Goal: Task Accomplishment & Management: Use online tool/utility

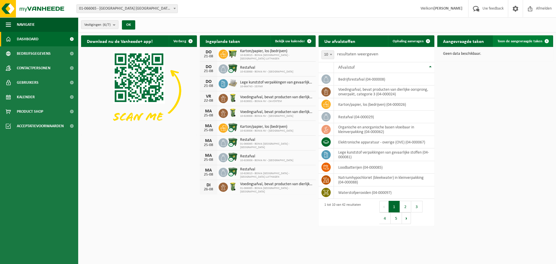
click at [523, 39] on span "Toon de aangevraagde taken" at bounding box center [519, 41] width 45 height 4
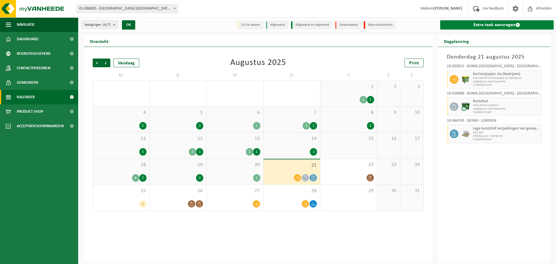
click at [520, 26] on link "Extra taak aanvragen" at bounding box center [497, 24] width 114 height 9
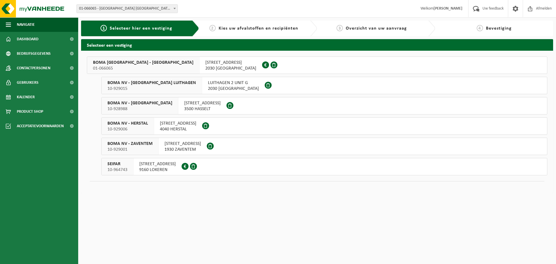
click at [142, 69] on span "01-066065" at bounding box center [143, 68] width 100 height 6
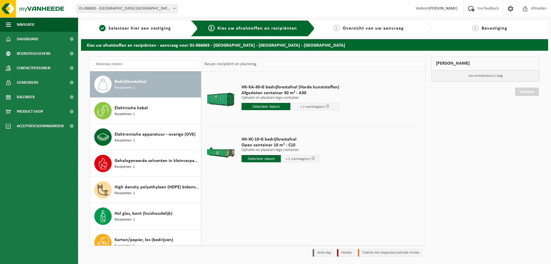
click at [258, 107] on input "text" at bounding box center [266, 106] width 49 height 7
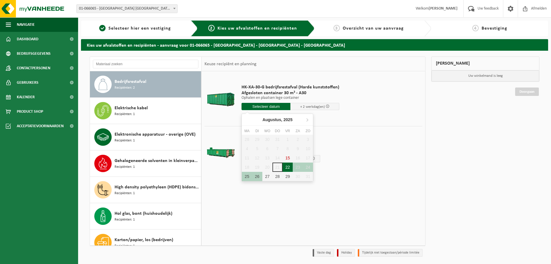
click at [290, 166] on div "22" at bounding box center [288, 166] width 10 height 9
type input "Van 2025-08-22"
type input "2025-08-22"
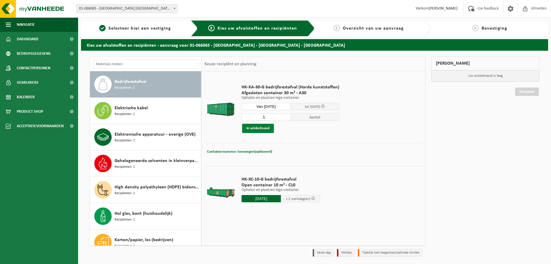
click at [260, 129] on button "In winkelmand" at bounding box center [258, 128] width 32 height 9
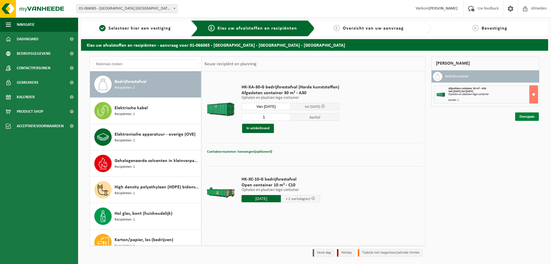
click at [531, 115] on link "Doorgaan" at bounding box center [527, 116] width 24 height 8
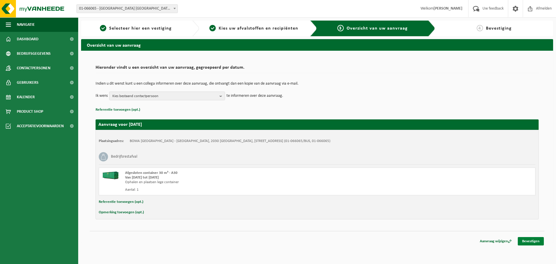
click at [538, 242] on link "Bevestigen" at bounding box center [530, 241] width 26 height 8
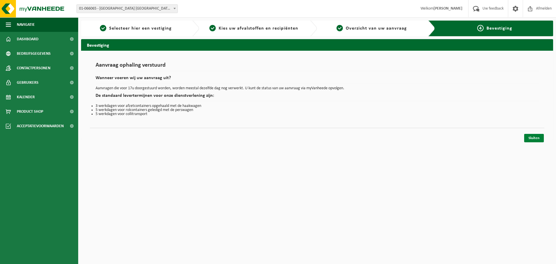
click at [534, 138] on link "Sluiten" at bounding box center [534, 138] width 20 height 8
